Goal: Task Accomplishment & Management: Use online tool/utility

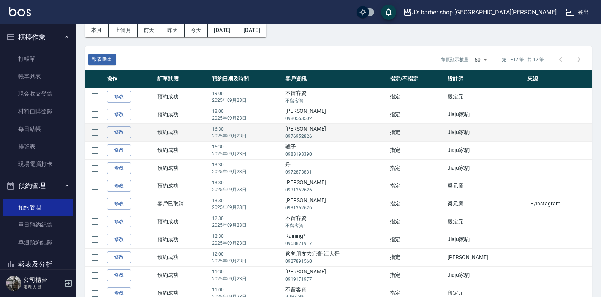
scroll to position [73, 0]
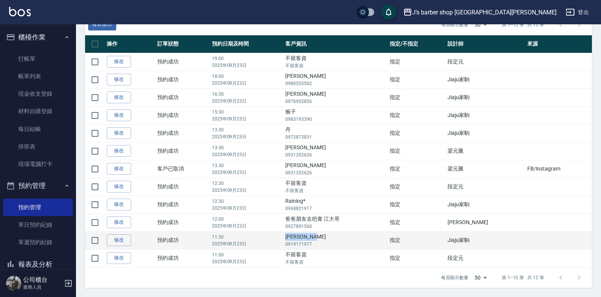
drag, startPoint x: 300, startPoint y: 238, endPoint x: 331, endPoint y: 239, distance: 30.8
click at [331, 239] on td "[PERSON_NAME] 0919171977" at bounding box center [335, 240] width 104 height 18
drag, startPoint x: 331, startPoint y: 239, endPoint x: 319, endPoint y: 235, distance: 12.3
copy td "[PERSON_NAME]"
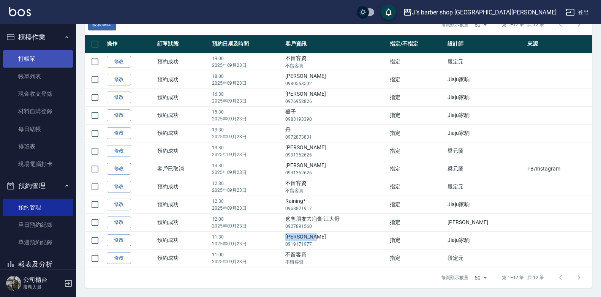
click at [52, 59] on link "打帳單" at bounding box center [38, 58] width 70 height 17
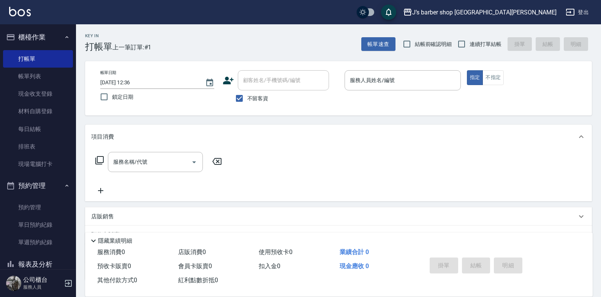
click at [259, 95] on span "不留客資" at bounding box center [257, 99] width 21 height 8
click at [247, 95] on input "不留客資" at bounding box center [239, 98] width 16 height 16
checkbox input "false"
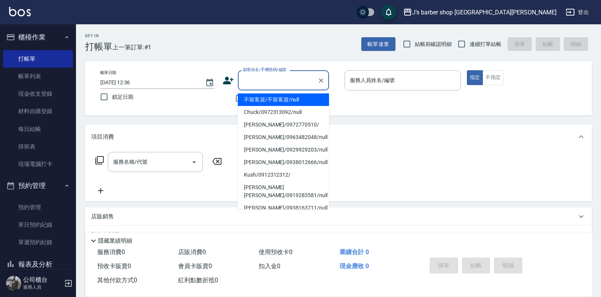
click at [261, 81] on input "顧客姓名/手機號碼/編號" at bounding box center [277, 80] width 73 height 13
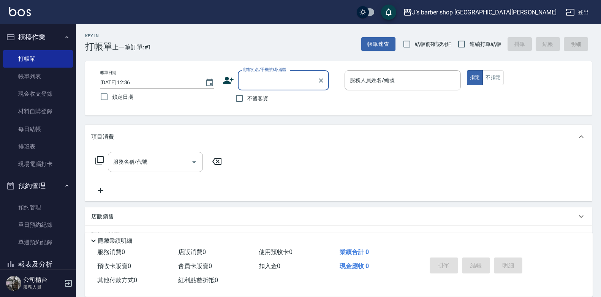
paste input "[PERSON_NAME]"
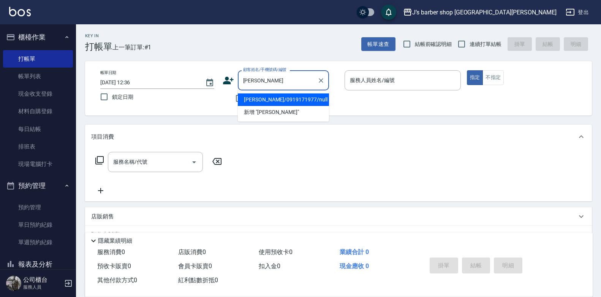
click at [279, 101] on li "[PERSON_NAME]/0919171977/null" at bounding box center [283, 99] width 91 height 13
type input "[PERSON_NAME]/0919171977/null"
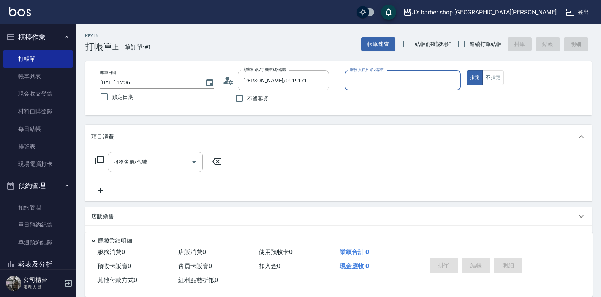
click at [407, 79] on input "服務人員姓名/編號" at bounding box center [402, 80] width 109 height 13
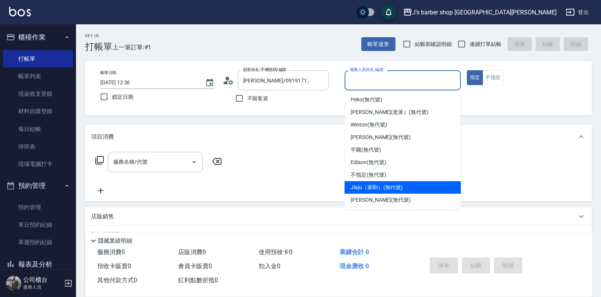
click at [357, 183] on div "Jiaju（家駒） (無代號)" at bounding box center [402, 187] width 116 height 13
type input "Jiaju（家駒）(無代號)"
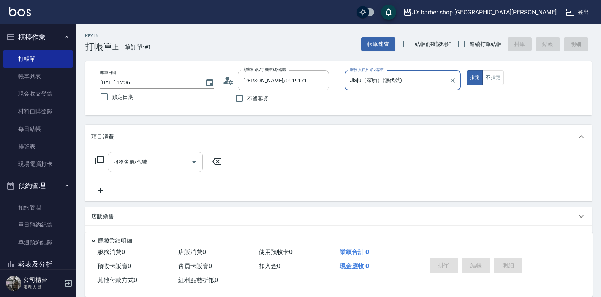
click at [179, 171] on div "服務名稱/代號" at bounding box center [155, 162] width 95 height 20
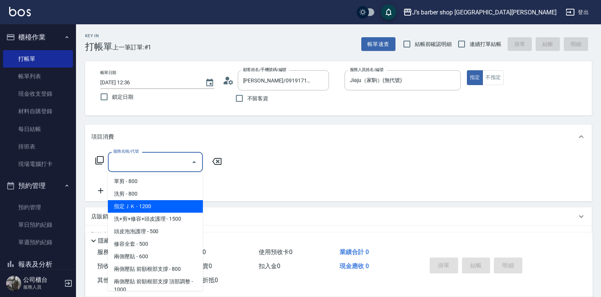
click at [163, 210] on span "指定ＪＫ - 1200" at bounding box center [155, 206] width 95 height 13
type input "指定ＪＫ(102)"
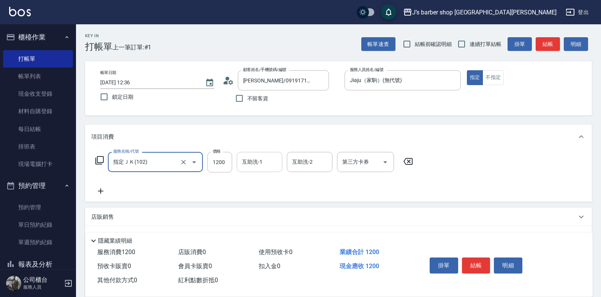
click at [273, 164] on input "互助洗-1" at bounding box center [259, 161] width 39 height 13
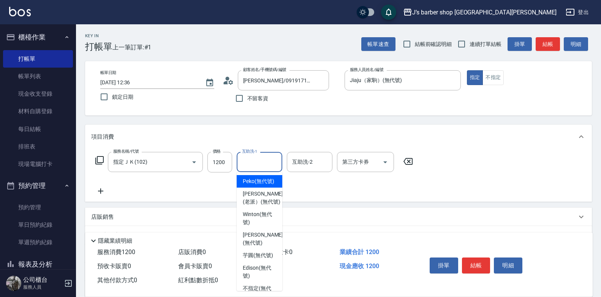
click at [260, 183] on span "Peko (無代號)" at bounding box center [259, 181] width 32 height 8
type input "Peko(無代號)"
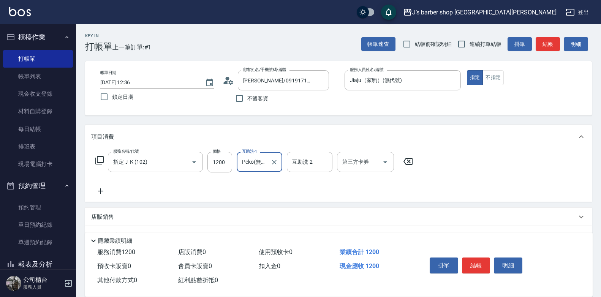
click at [101, 191] on icon at bounding box center [100, 190] width 5 height 5
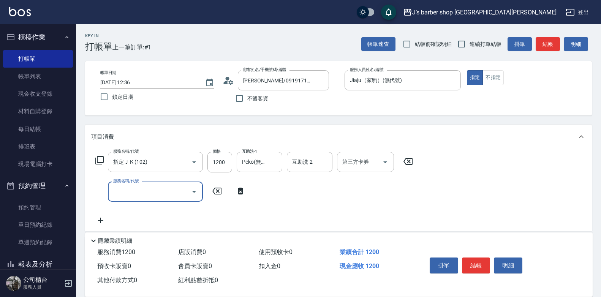
click at [126, 192] on input "服務名稱/代號" at bounding box center [149, 191] width 77 height 13
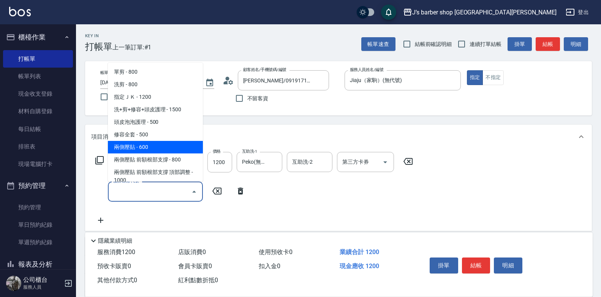
click at [175, 148] on span "兩側壓貼 - 600" at bounding box center [155, 147] width 95 height 13
type input "兩側壓貼(Gp)"
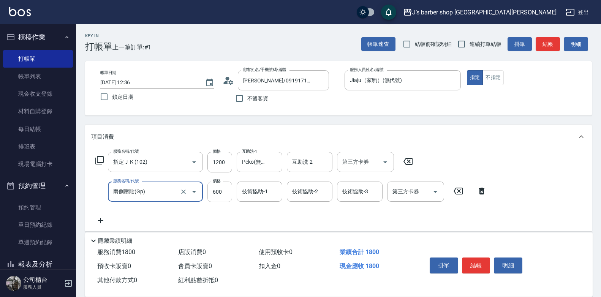
click at [218, 187] on input "600" at bounding box center [219, 191] width 25 height 21
type input "800"
click at [466, 151] on div "服務名稱/代號 指定ＪＫ(102) 服務名稱/代號 價格 1200 價格 互助洗-1 Peko(無代號) 互助洗-1 互助洗-2 互助洗-2 第三方卡券 第三…" at bounding box center [338, 190] width 506 height 82
click at [474, 262] on button "結帳" at bounding box center [476, 265] width 28 height 16
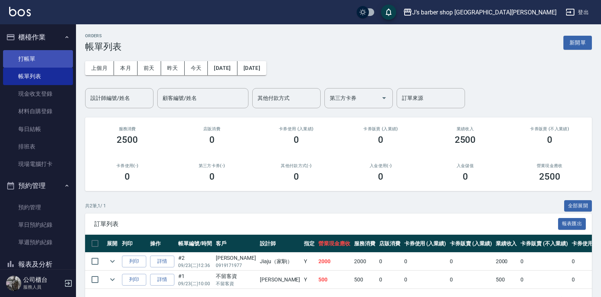
click at [51, 60] on link "打帳單" at bounding box center [38, 58] width 70 height 17
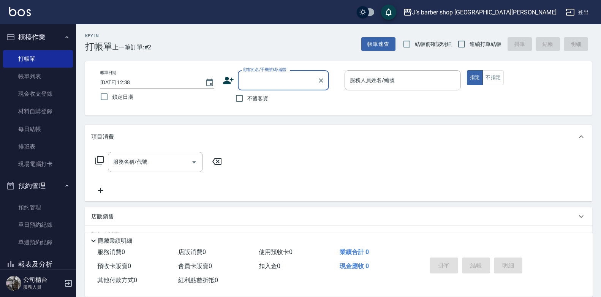
click at [267, 85] on input "顧客姓名/手機號碼/編號" at bounding box center [277, 80] width 73 height 13
type input "r"
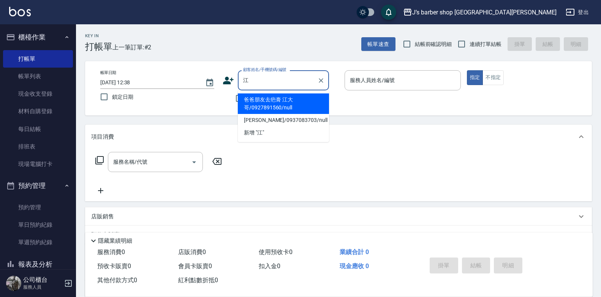
click at [277, 96] on li "爸爸朋友去疤膏 江大哥/0927891560/null" at bounding box center [283, 103] width 91 height 21
type input "爸爸朋友去疤膏 江大哥/0927891560/null"
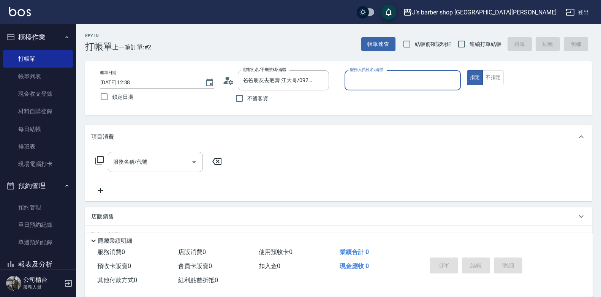
click at [390, 80] on input "服務人員姓名/編號" at bounding box center [402, 80] width 109 height 13
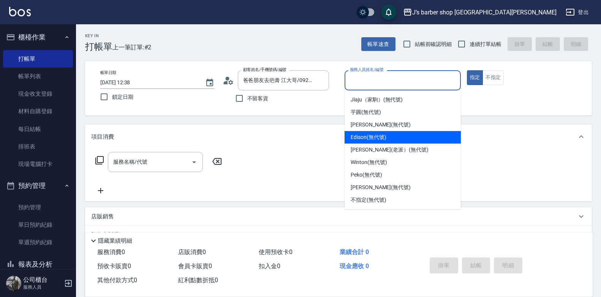
click at [388, 137] on div "Edison (無代號)" at bounding box center [402, 137] width 116 height 13
type input "Edison(無代號)"
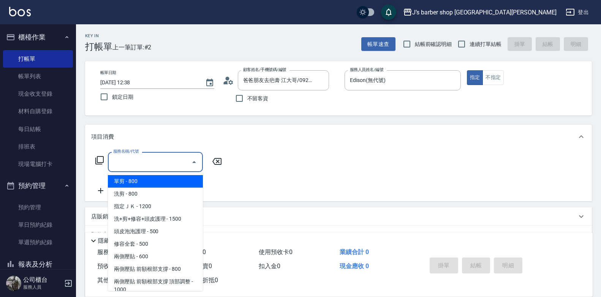
click at [164, 166] on input "服務名稱/代號" at bounding box center [149, 161] width 77 height 13
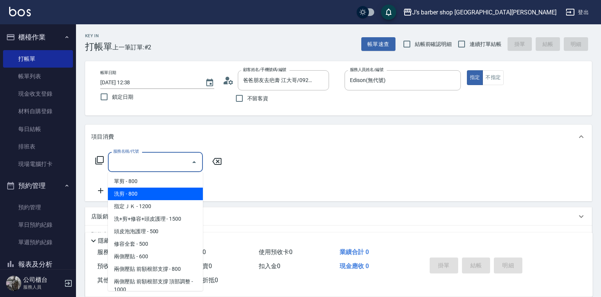
click at [157, 199] on span "洗剪 - 800" at bounding box center [155, 194] width 95 height 13
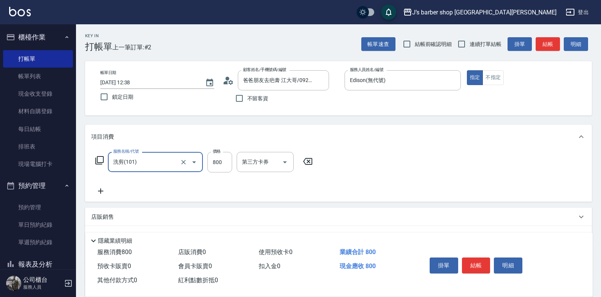
type input "洗剪(101)"
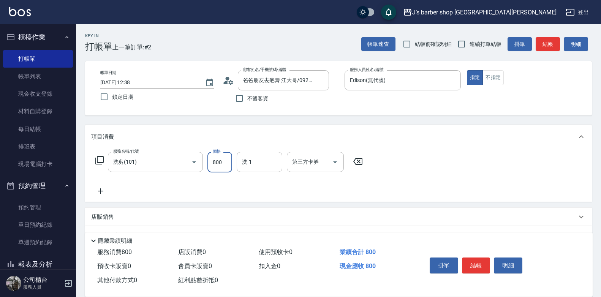
click at [219, 171] on input "800" at bounding box center [219, 162] width 25 height 21
type input "600"
click at [482, 266] on button "結帳" at bounding box center [476, 265] width 28 height 16
